Goal: Task Accomplishment & Management: Use online tool/utility

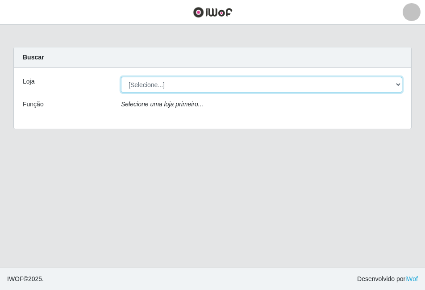
click at [399, 86] on select "[Selecione...] Atacado Vem - [STREET_ADDRESS]" at bounding box center [261, 85] width 281 height 16
select select "449"
click at [121, 77] on select "[Selecione...] Atacado Vem - [STREET_ADDRESS]" at bounding box center [261, 85] width 281 height 16
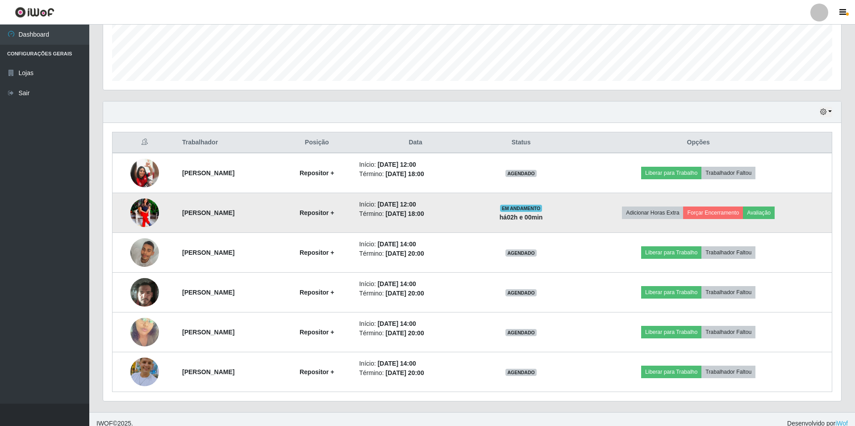
scroll to position [247, 0]
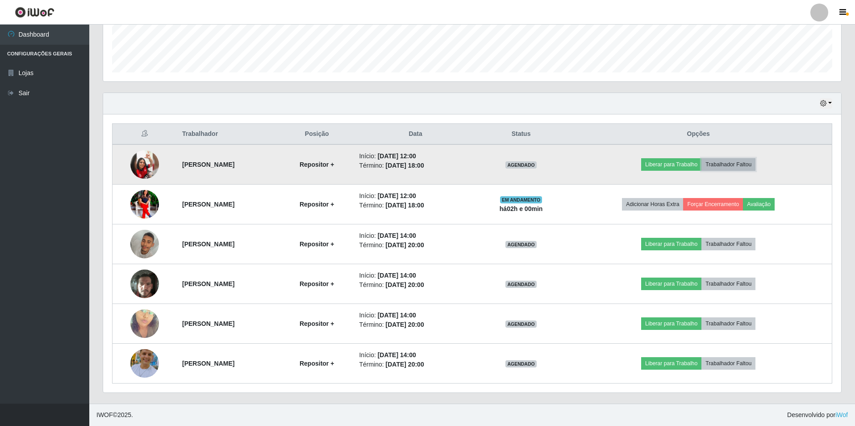
click at [425, 161] on button "Trabalhador Faltou" at bounding box center [729, 164] width 54 height 13
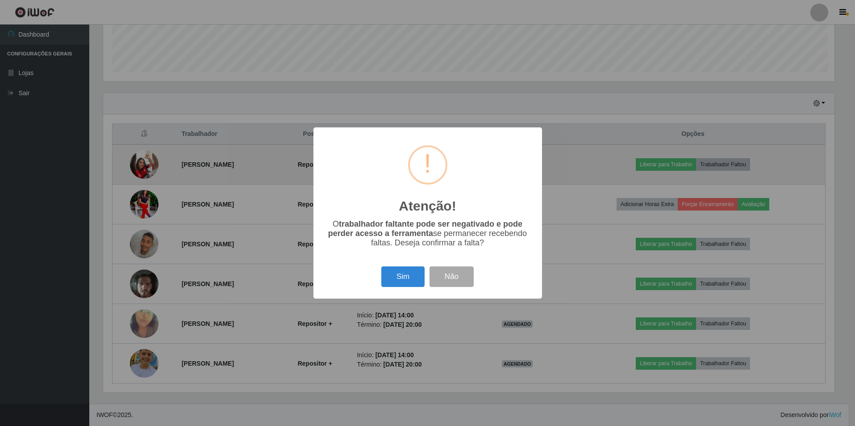
scroll to position [185, 734]
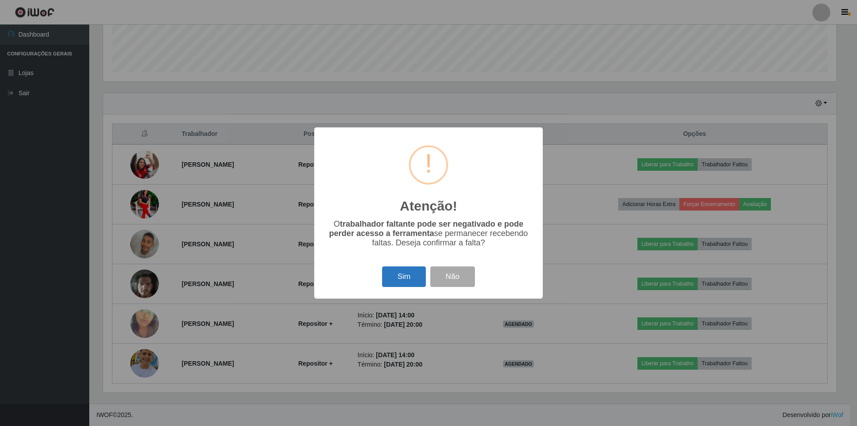
click at [406, 282] on button "Sim" at bounding box center [403, 276] width 43 height 21
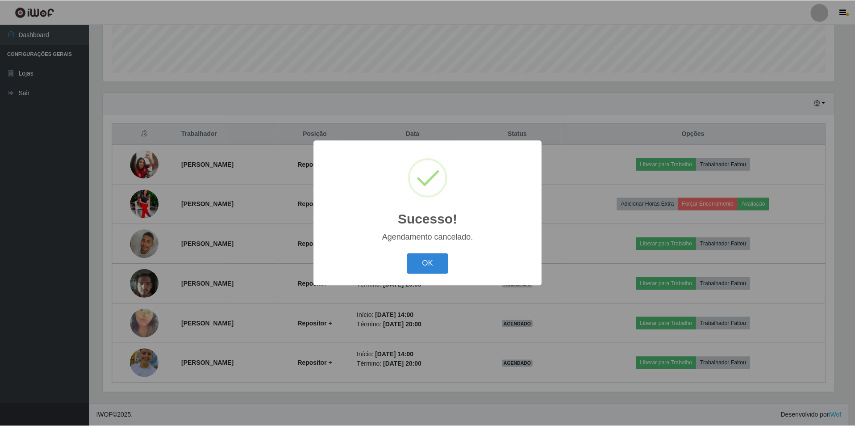
scroll to position [207, 0]
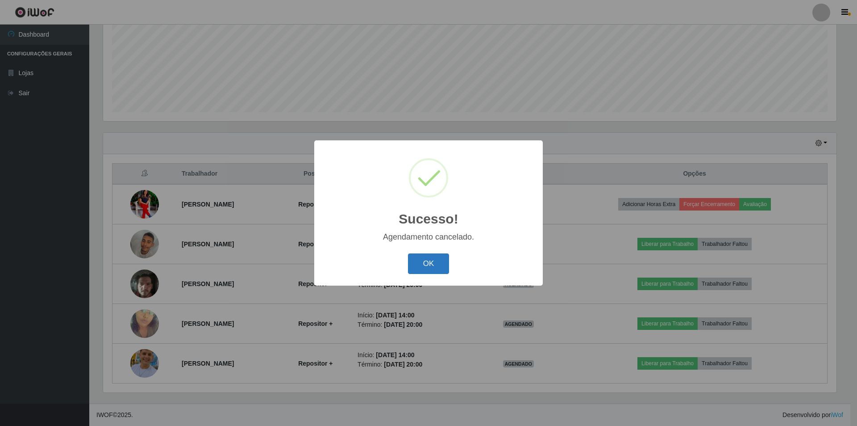
click at [417, 272] on button "OK" at bounding box center [429, 263] width 42 height 21
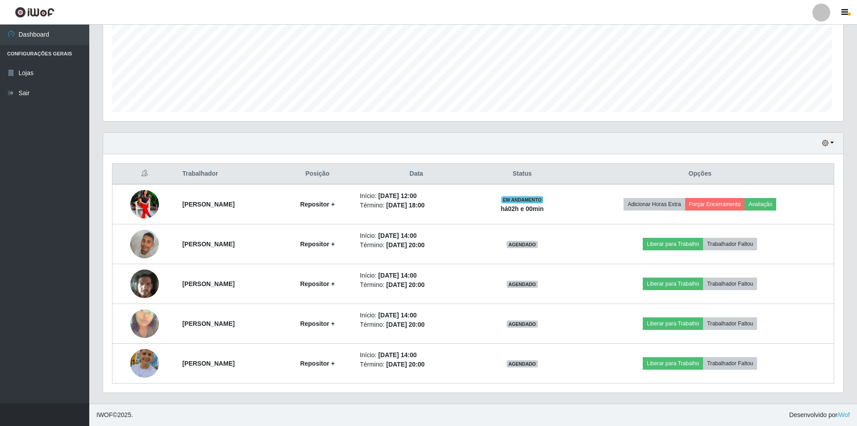
scroll to position [185, 738]
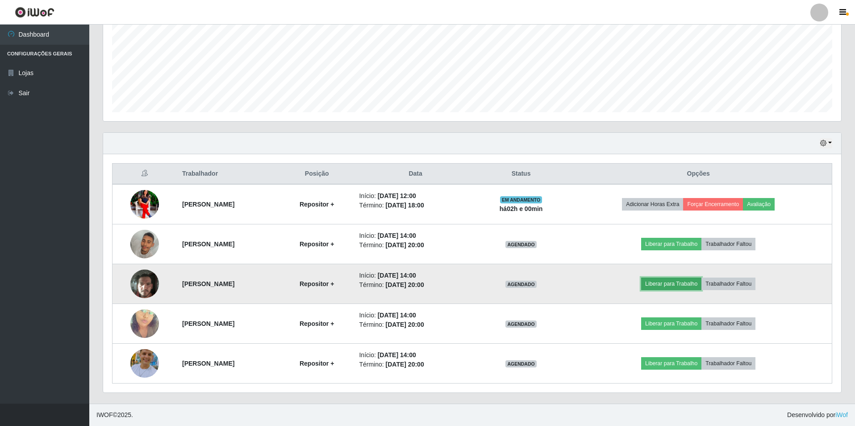
click at [425, 288] on button "Liberar para Trabalho" at bounding box center [671, 283] width 60 height 13
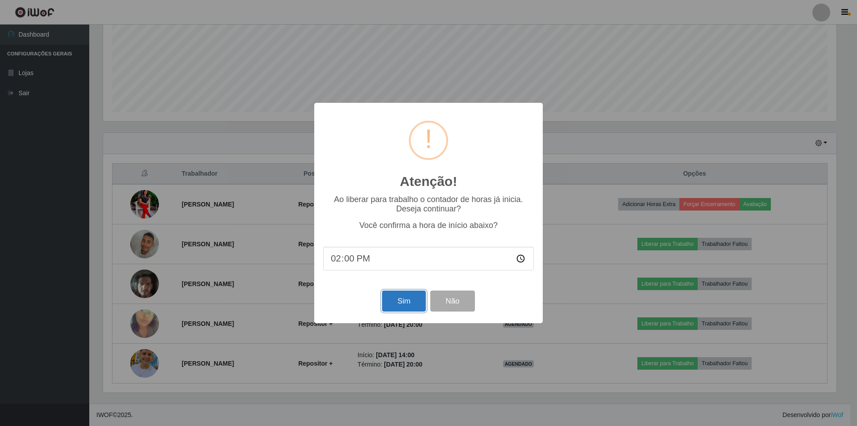
click at [401, 289] on button "Sim" at bounding box center [403, 300] width 43 height 21
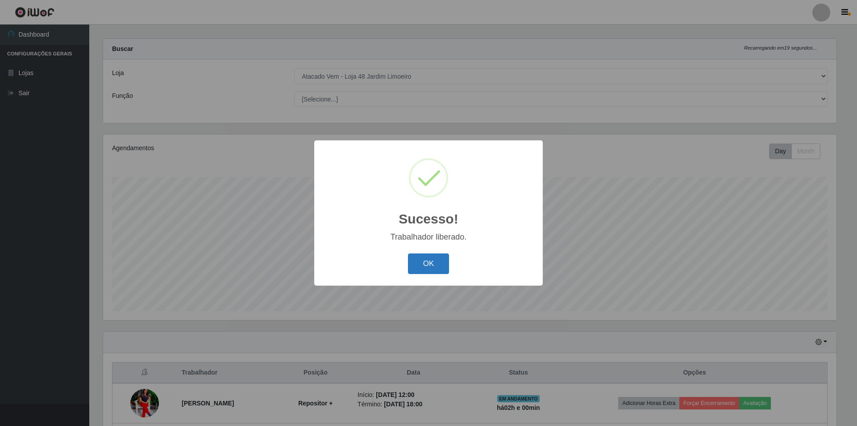
click at [425, 265] on button "OK" at bounding box center [429, 263] width 42 height 21
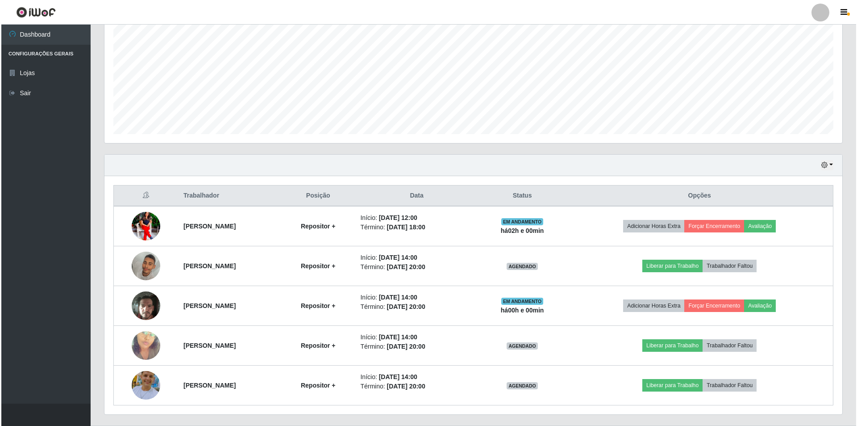
scroll to position [207, 0]
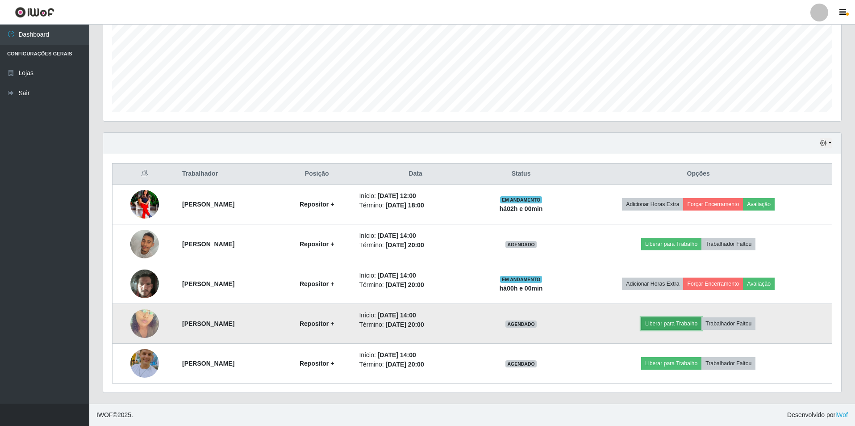
click at [425, 289] on button "Liberar para Trabalho" at bounding box center [671, 323] width 60 height 13
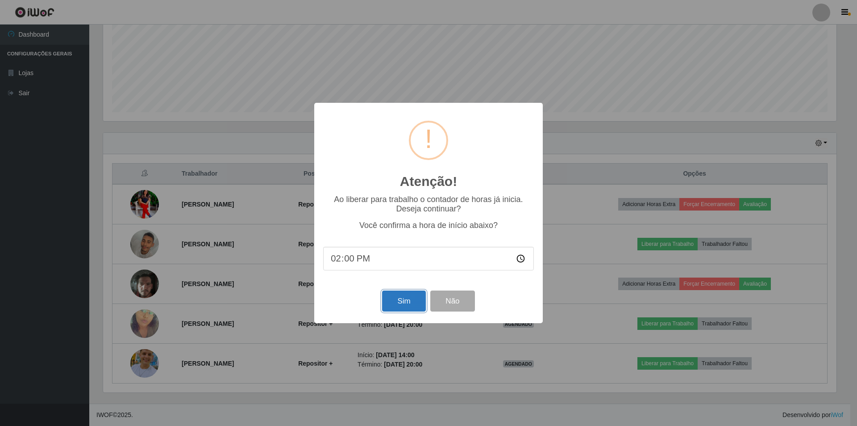
click at [398, 289] on button "Sim" at bounding box center [403, 300] width 43 height 21
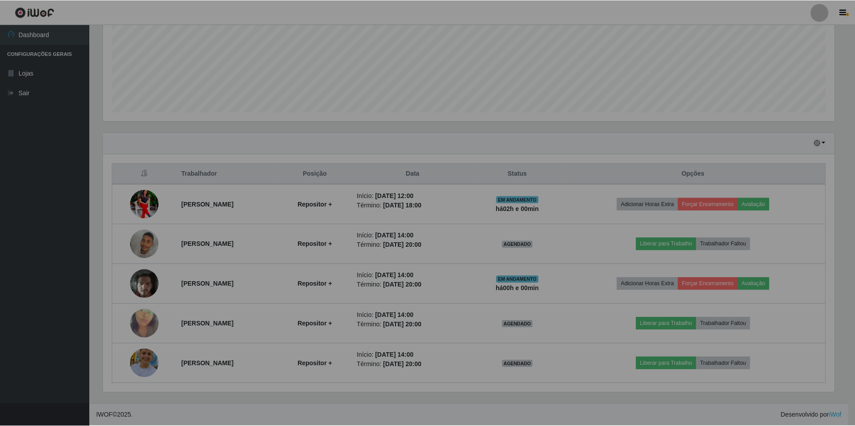
scroll to position [185, 738]
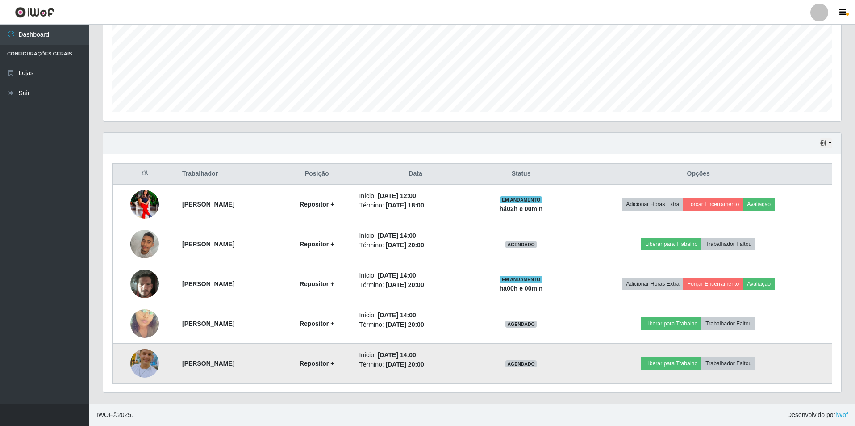
click at [144, 289] on img at bounding box center [144, 363] width 29 height 51
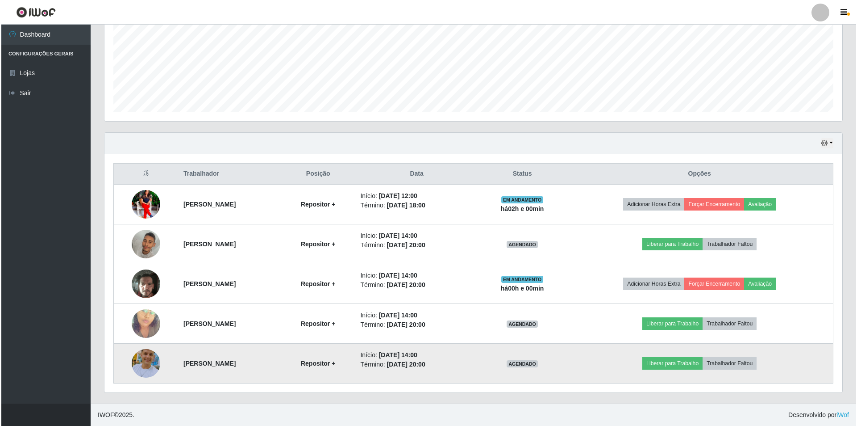
scroll to position [0, 0]
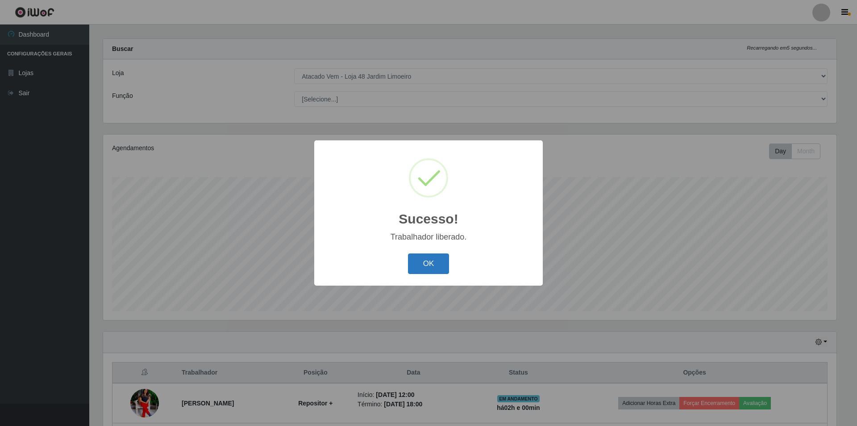
click at [414, 257] on button "OK" at bounding box center [429, 263] width 42 height 21
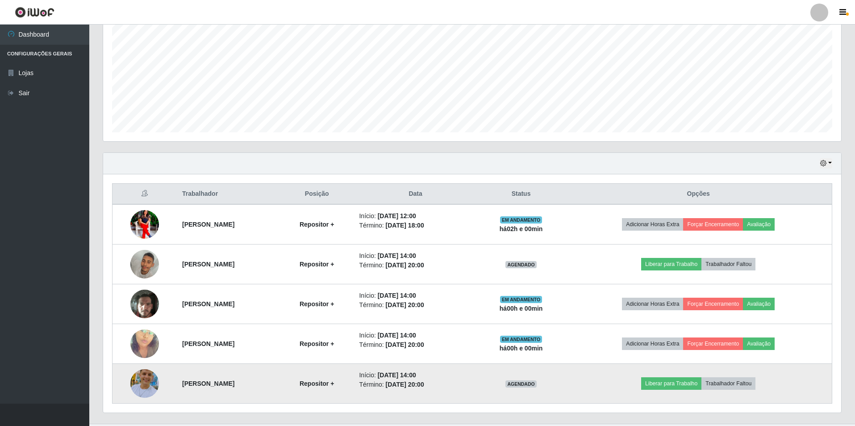
click at [146, 289] on img at bounding box center [144, 383] width 29 height 51
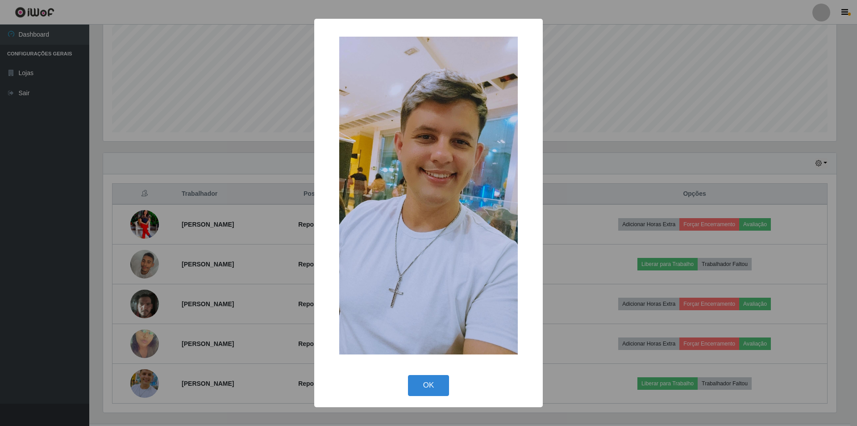
click at [425, 248] on img at bounding box center [428, 196] width 179 height 318
click at [425, 289] on button "OK" at bounding box center [429, 385] width 42 height 21
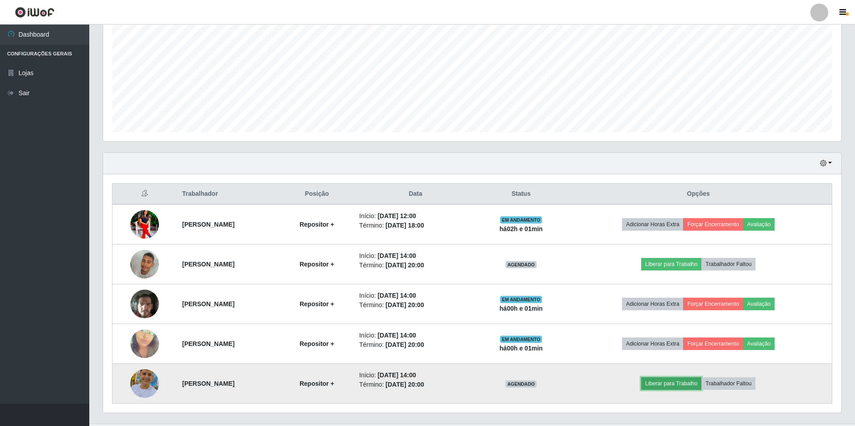
click at [425, 289] on button "Liberar para Trabalho" at bounding box center [671, 383] width 60 height 13
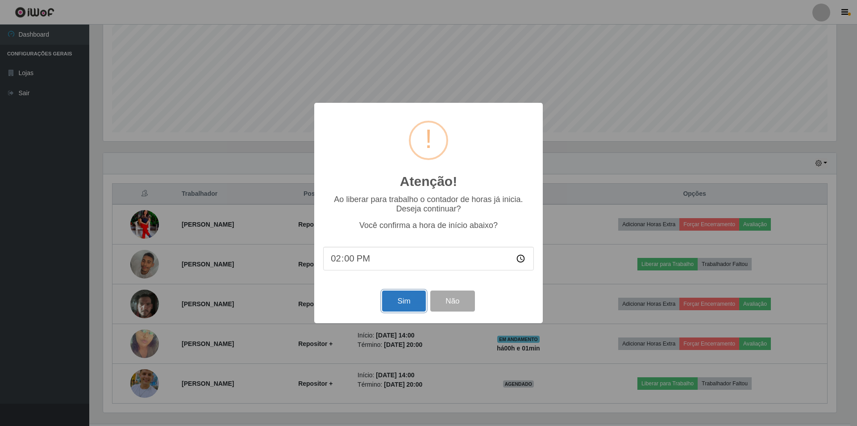
click at [404, 289] on button "Sim" at bounding box center [403, 300] width 43 height 21
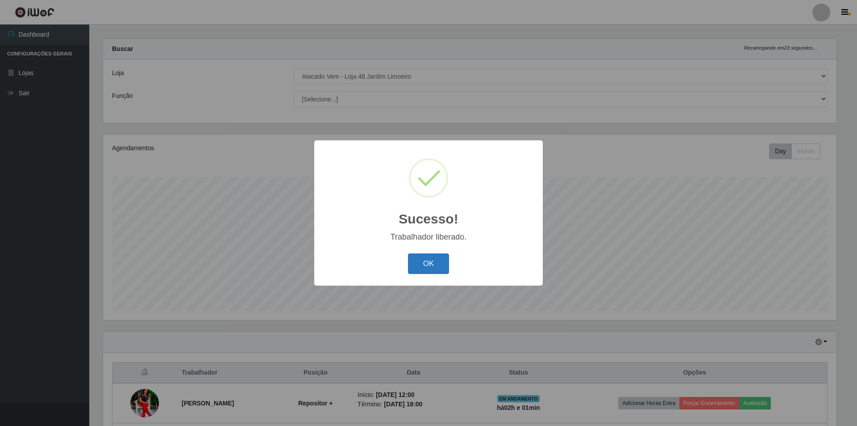
click at [423, 265] on button "OK" at bounding box center [429, 263] width 42 height 21
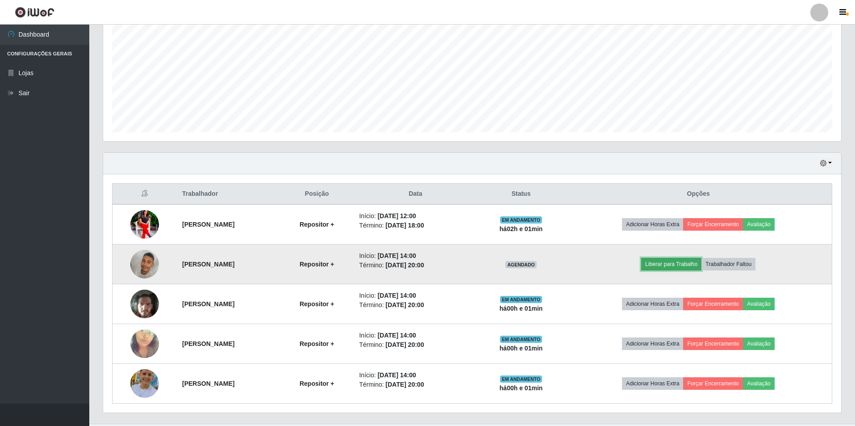
click at [425, 262] on button "Liberar para Trabalho" at bounding box center [671, 264] width 60 height 13
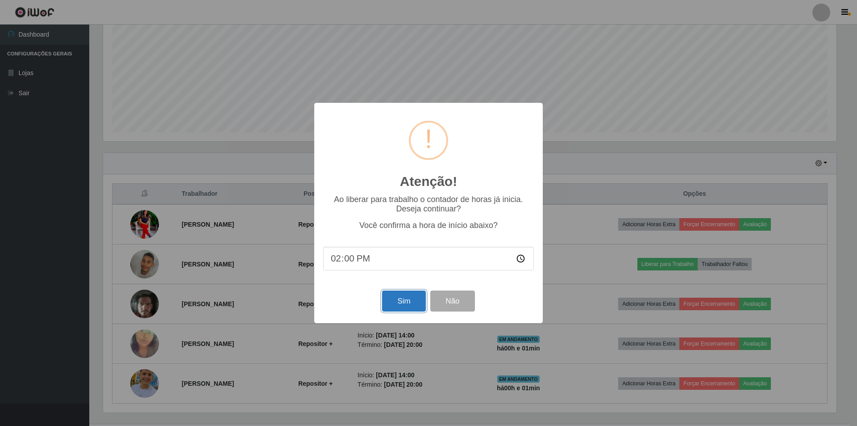
click at [399, 289] on button "Sim" at bounding box center [403, 300] width 43 height 21
